Goal: Check status: Check status

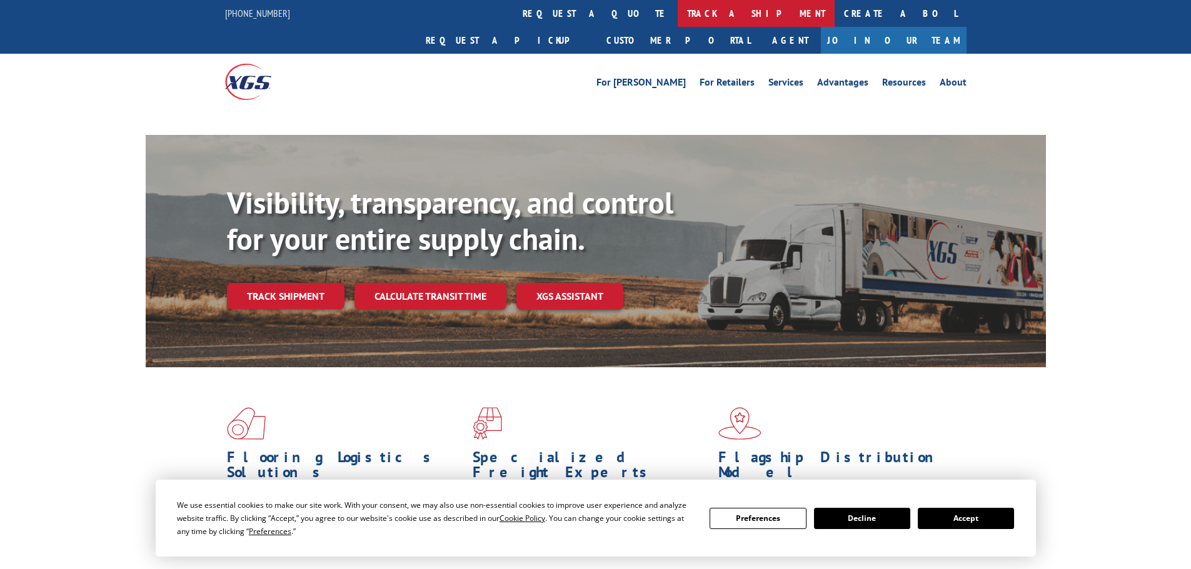
click at [677, 21] on link "track a shipment" at bounding box center [755, 13] width 157 height 27
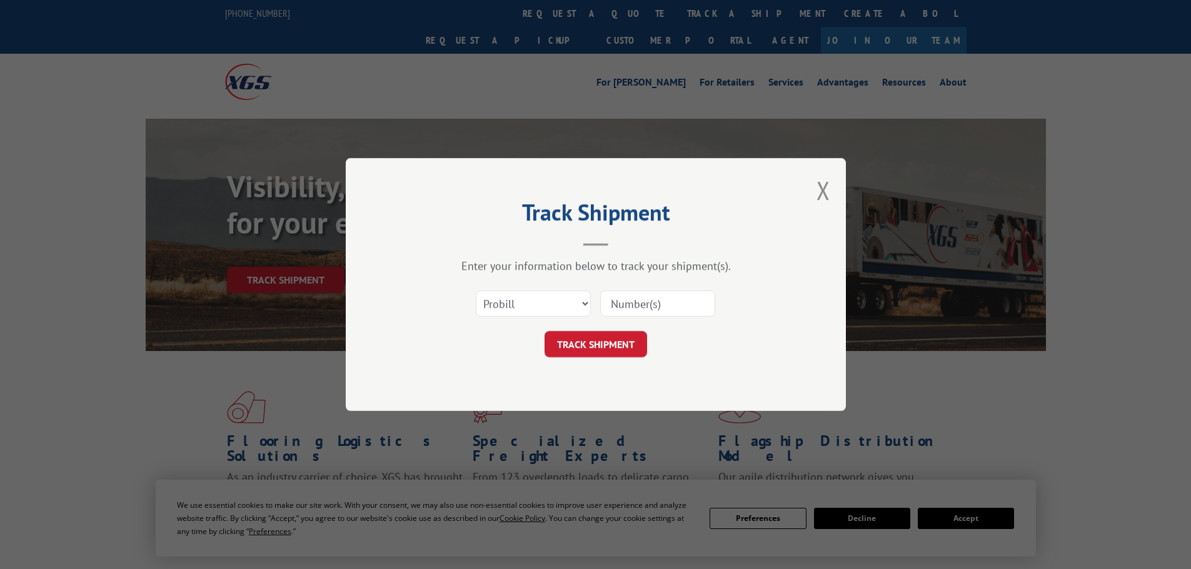
click at [573, 302] on select "Select category... Probill BOL PO" at bounding box center [533, 304] width 115 height 26
select select "po"
click at [476, 291] on select "Select category... Probill BOL PO" at bounding box center [533, 304] width 115 height 26
click at [623, 309] on input at bounding box center [657, 304] width 115 height 26
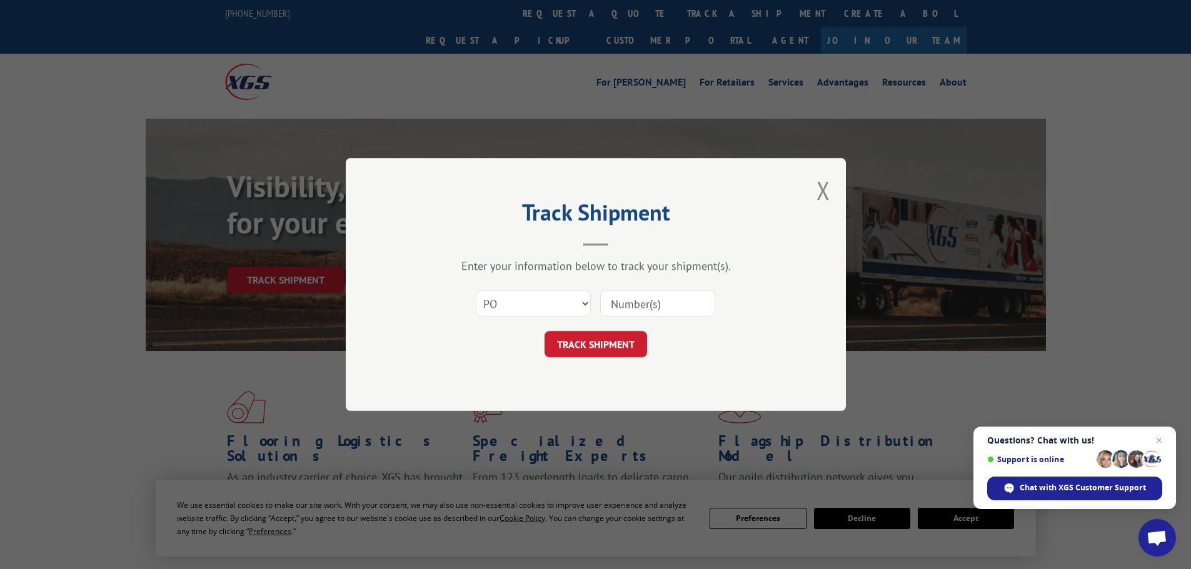
paste input "26531007"
type input "26531007"
click button "TRACK SHIPMENT" at bounding box center [595, 344] width 102 height 26
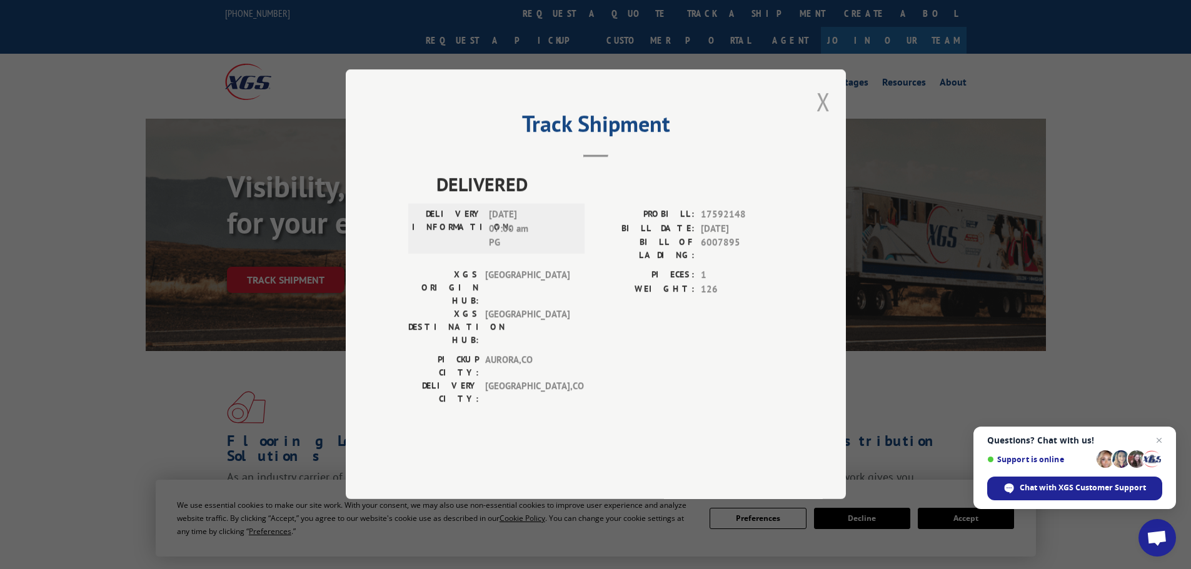
click at [820, 118] on button "Close modal" at bounding box center [823, 101] width 14 height 33
